Goal: Task Accomplishment & Management: Understand process/instructions

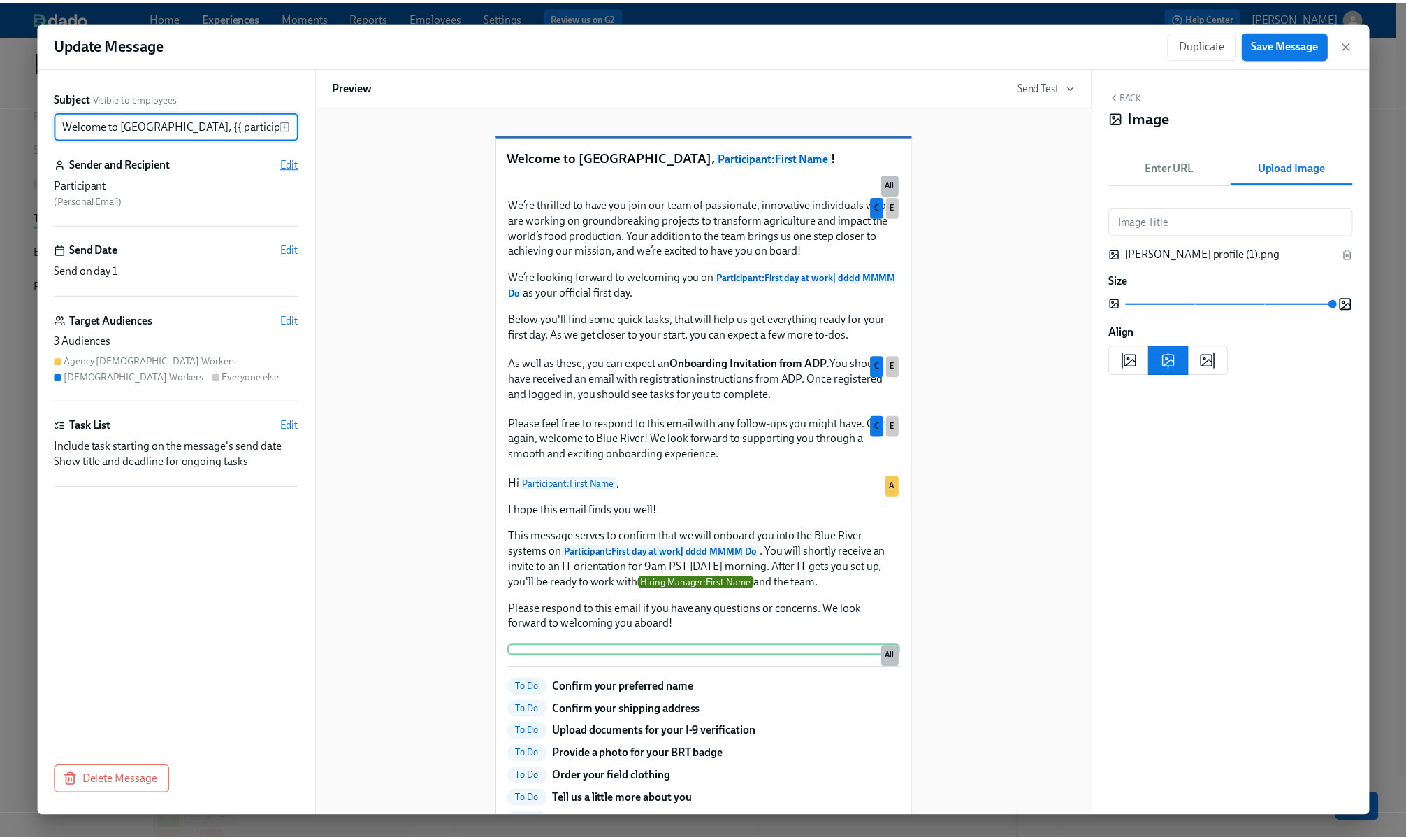
scroll to position [490, 0]
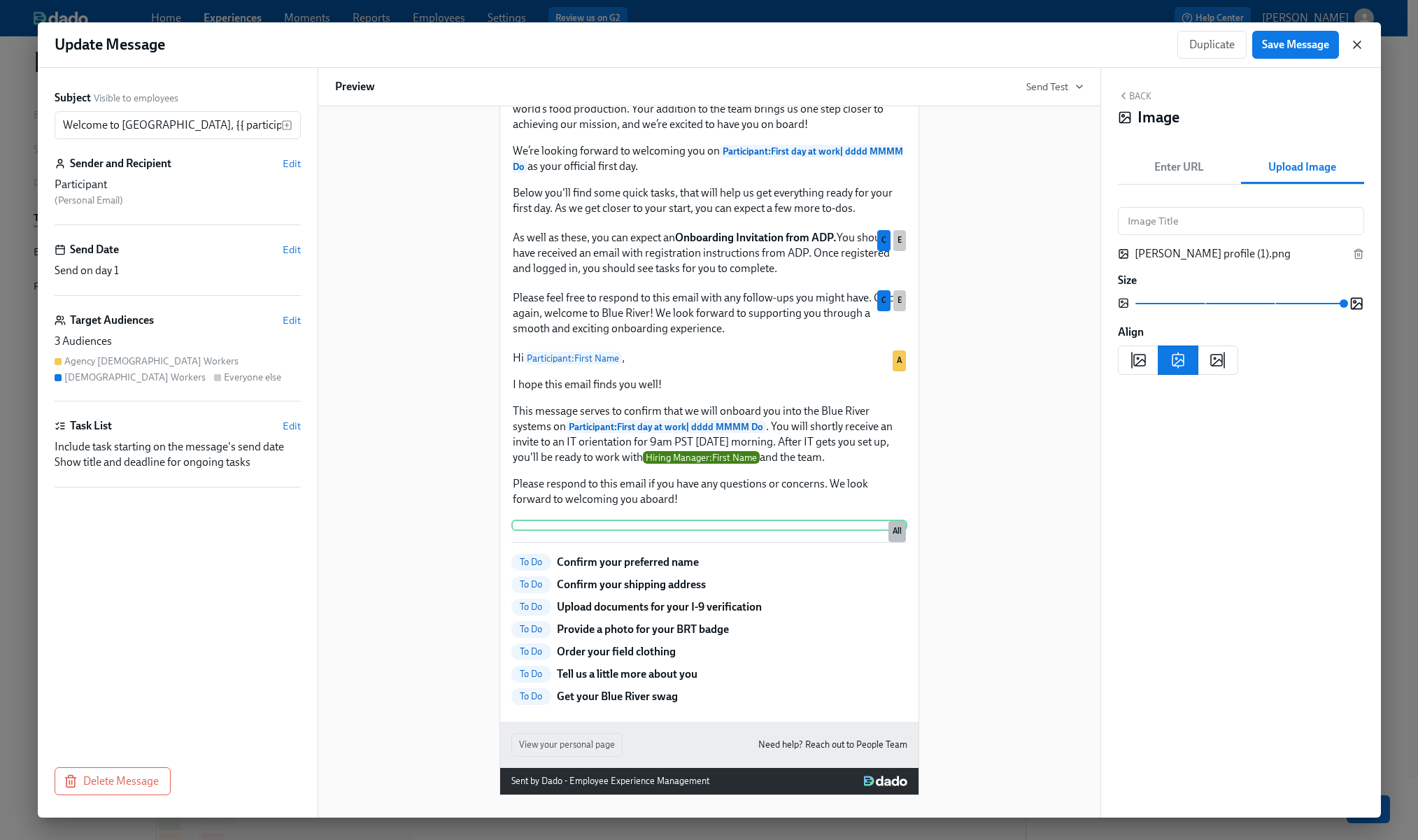
click at [1361, 46] on icon "button" at bounding box center [1356, 44] width 14 height 14
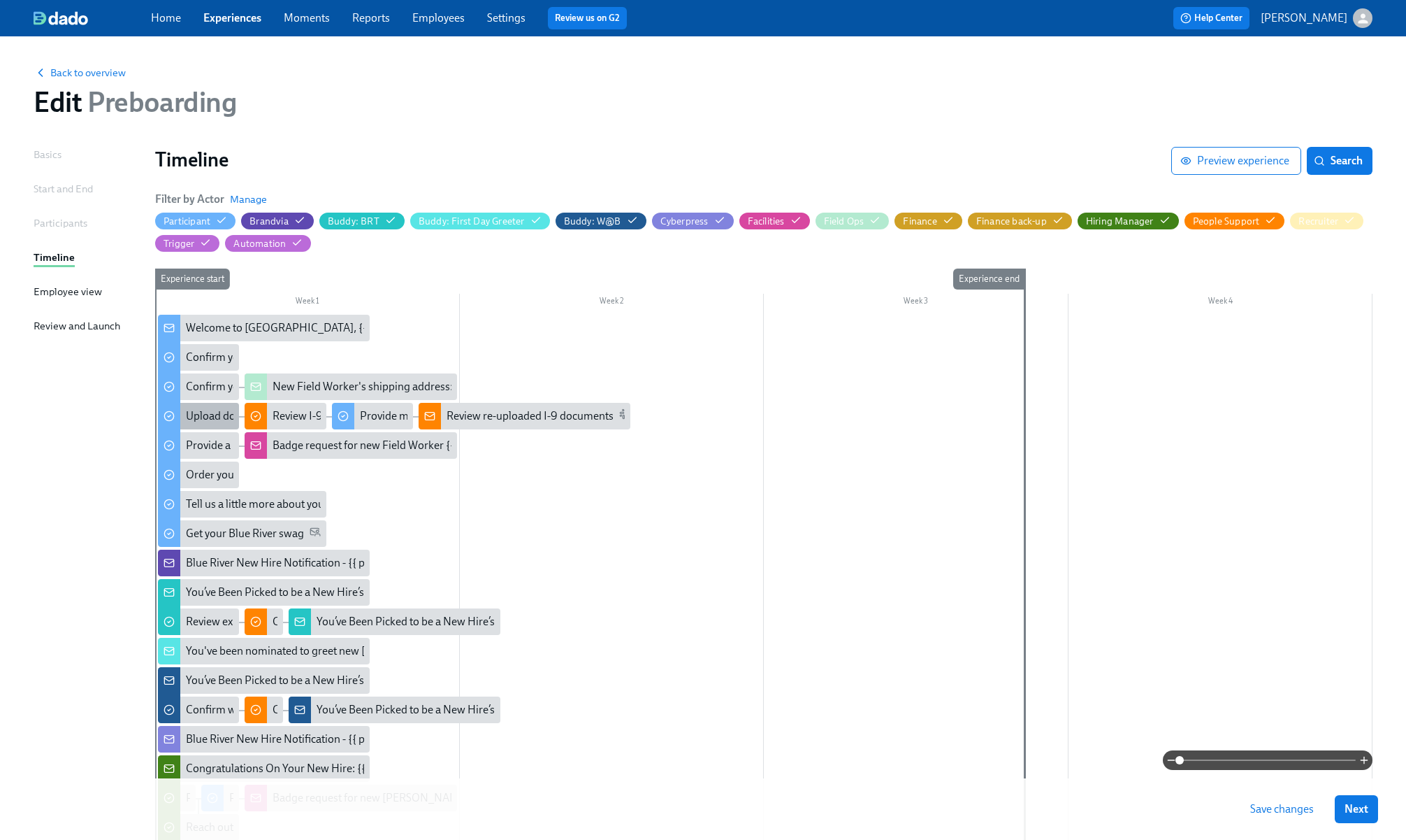
click at [218, 423] on div "Upload documents for your I-9 verification" at bounding box center [287, 416] width 202 height 16
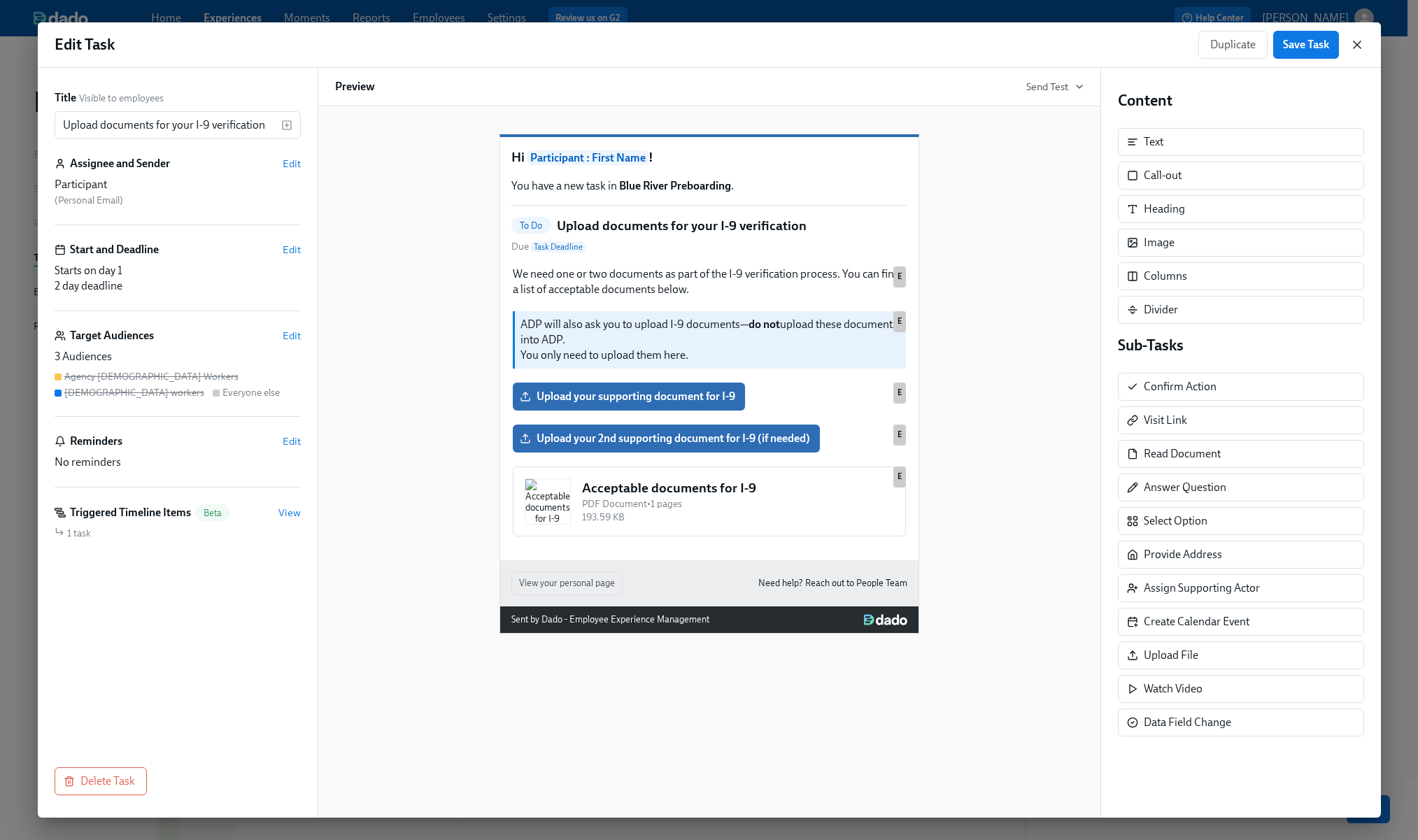
click at [1357, 44] on icon "button" at bounding box center [1357, 45] width 7 height 7
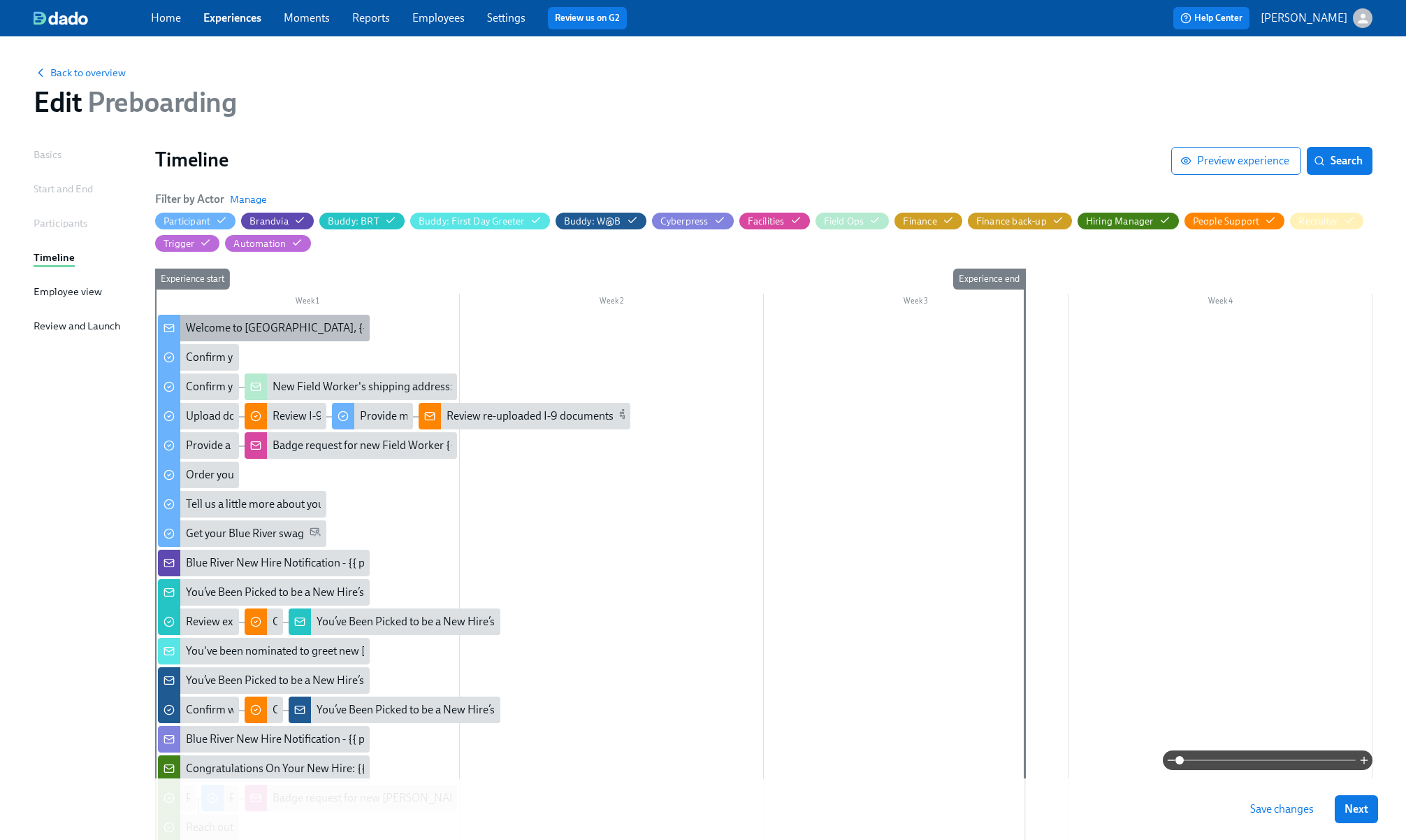
click at [249, 336] on div "Welcome to [GEOGRAPHIC_DATA], {{ participant.firstName }}!" at bounding box center [336, 327] width 300 height 16
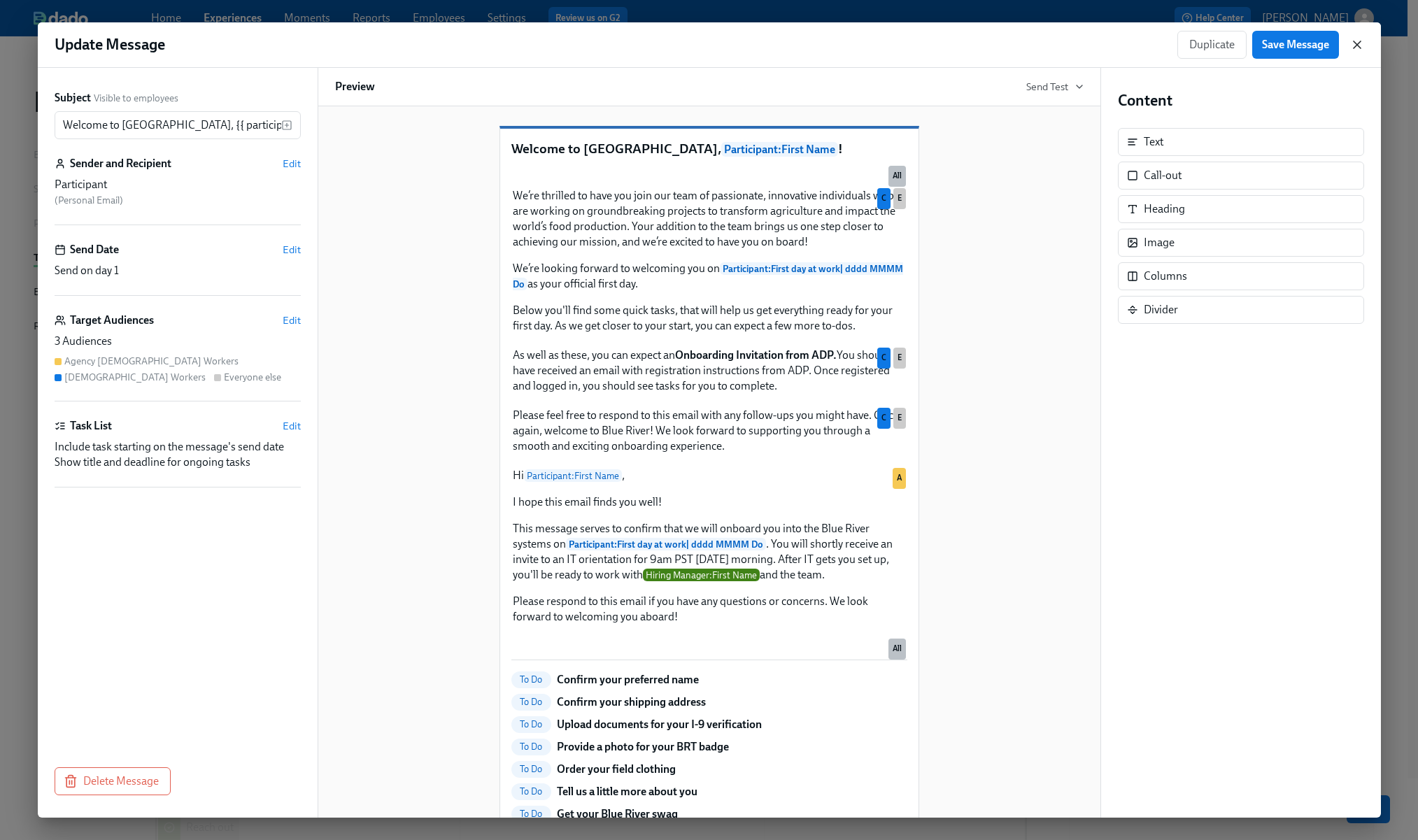
click at [1358, 44] on icon "button" at bounding box center [1356, 44] width 14 height 14
